Goal: Check status: Check status

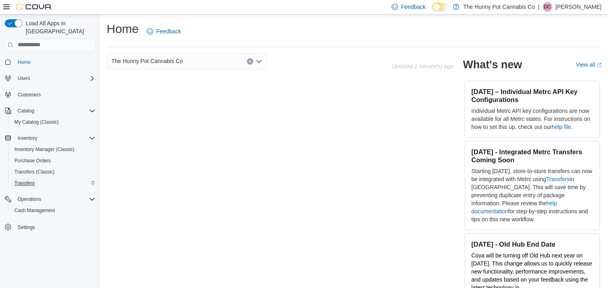
click at [25, 180] on span "Transfers" at bounding box center [24, 183] width 20 height 6
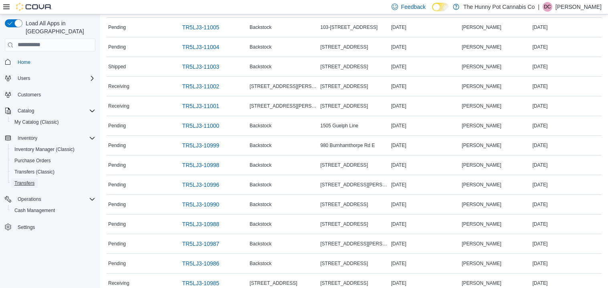
scroll to position [348, 0]
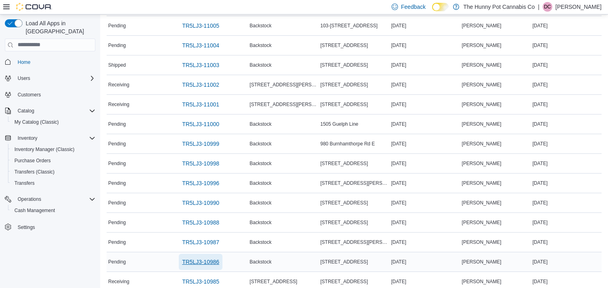
click at [202, 262] on span "TR5LJ3-10986" at bounding box center [200, 261] width 37 height 8
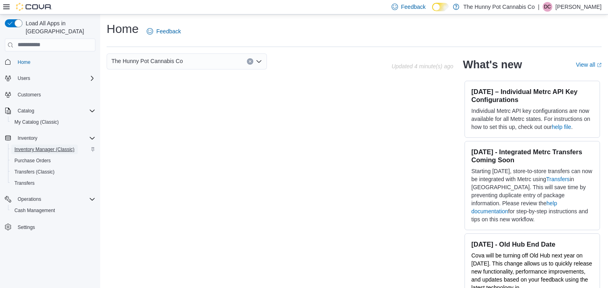
click at [38, 146] on span "Inventory Manager (Classic)" at bounding box center [44, 149] width 60 height 6
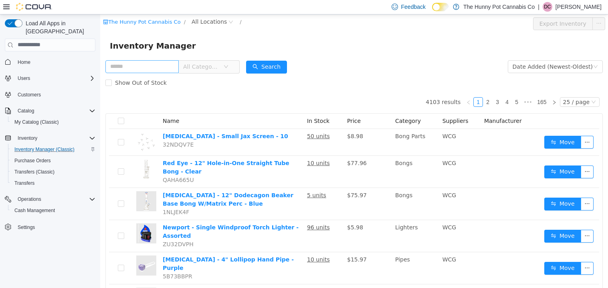
click at [152, 68] on input "text" at bounding box center [141, 66] width 73 height 13
type input "*****"
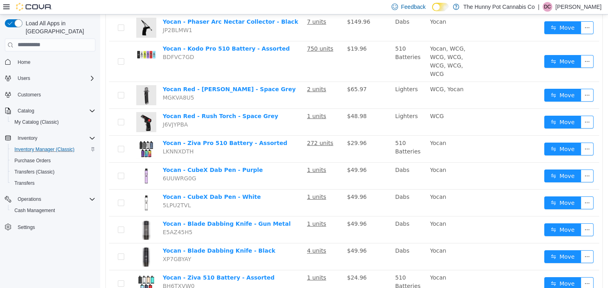
scroll to position [541, 0]
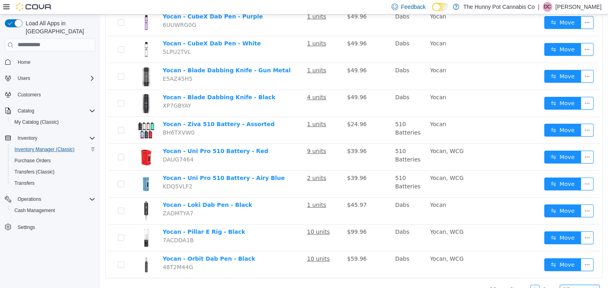
click at [573, 284] on div "25 / page" at bounding box center [576, 288] width 26 height 9
click at [570, 265] on li "50 / page" at bounding box center [582, 263] width 39 height 13
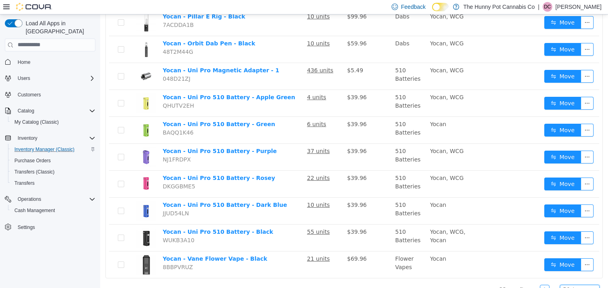
scroll to position [0, 0]
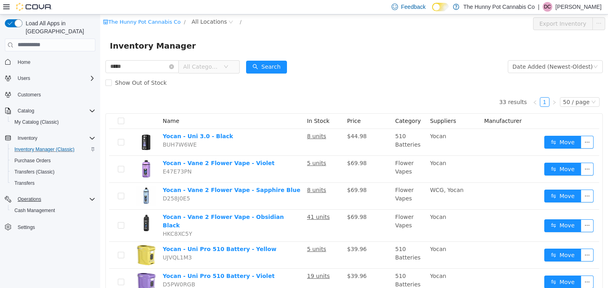
click at [91, 194] on div "Operations" at bounding box center [54, 199] width 81 height 10
click at [88, 106] on div "Catalog" at bounding box center [54, 111] width 81 height 10
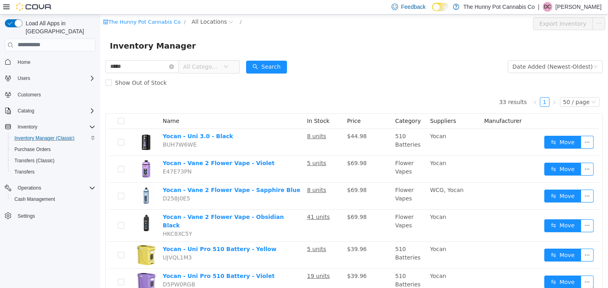
click at [557, 12] on div "Feedback Dark Mode The Hunny Pot Cannabis Co | DC Dustin Colombe" at bounding box center [495, 7] width 213 height 16
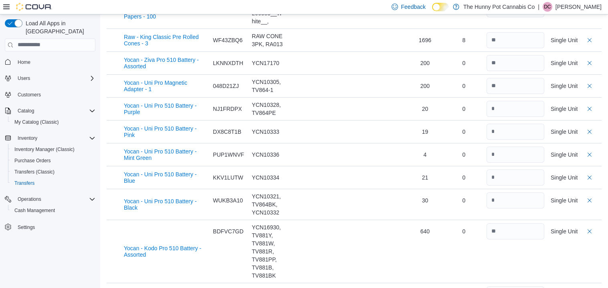
click at [222, 162] on div "PUP1WNVF" at bounding box center [229, 154] width 32 height 16
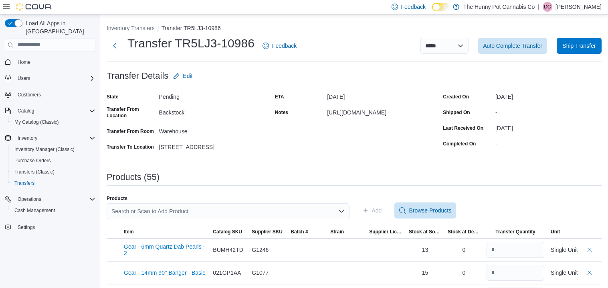
click at [583, 12] on p "Dustin Colombe" at bounding box center [579, 7] width 46 height 10
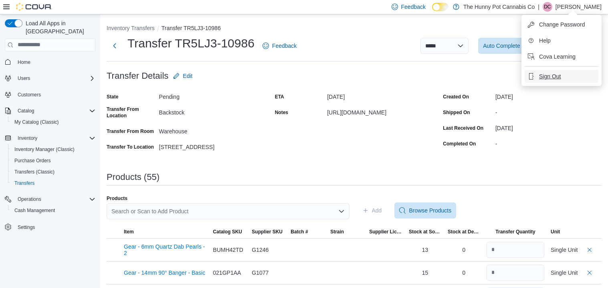
click at [540, 73] on span "Sign Out" at bounding box center [550, 76] width 22 height 8
